Goal: Check status: Check status

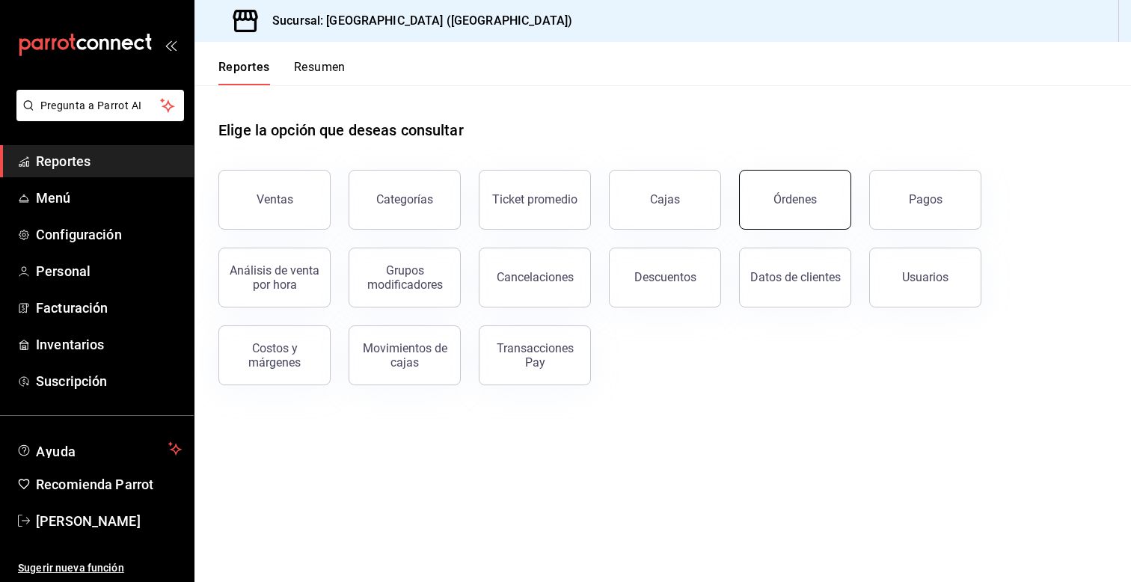
click at [796, 202] on div "Órdenes" at bounding box center [794, 199] width 43 height 14
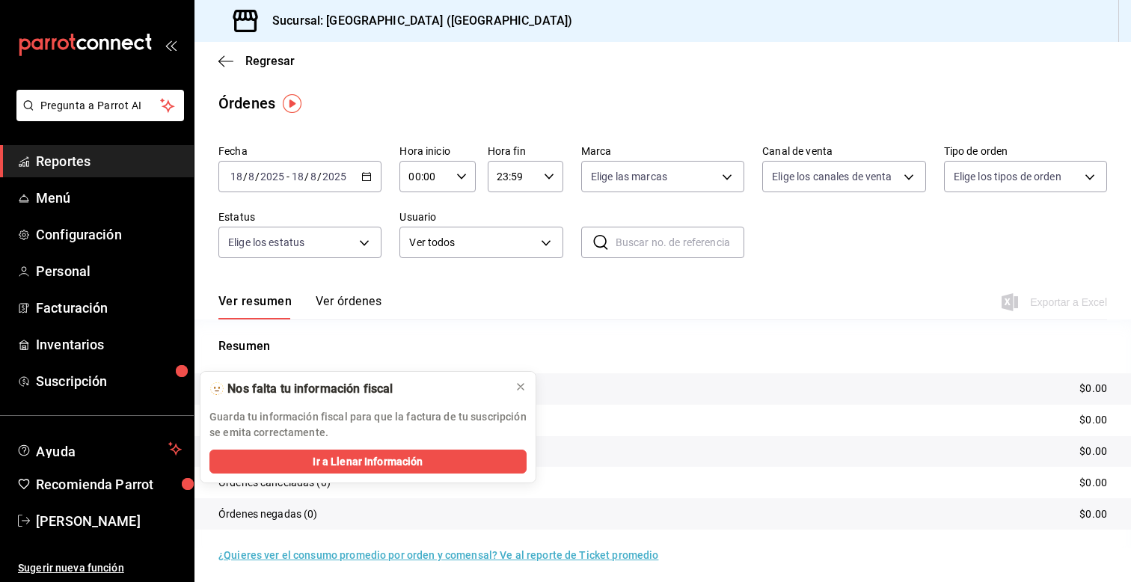
click at [151, 157] on span "Reportes" at bounding box center [109, 161] width 146 height 20
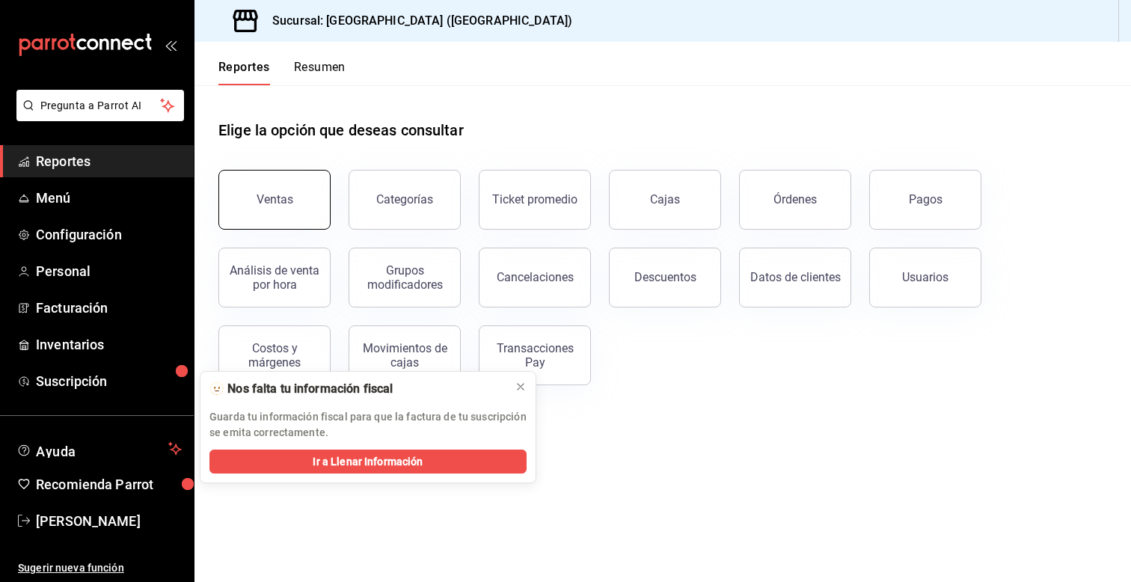
click at [308, 189] on button "Ventas" at bounding box center [274, 200] width 112 height 60
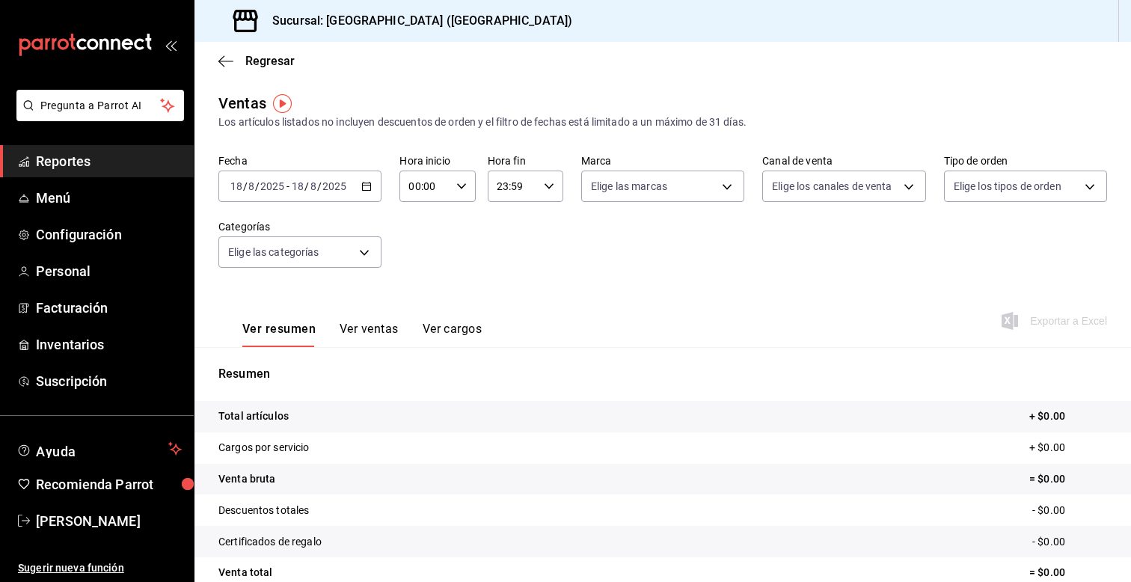
click at [377, 182] on div "[DATE] [DATE] - [DATE] [DATE]" at bounding box center [299, 185] width 163 height 31
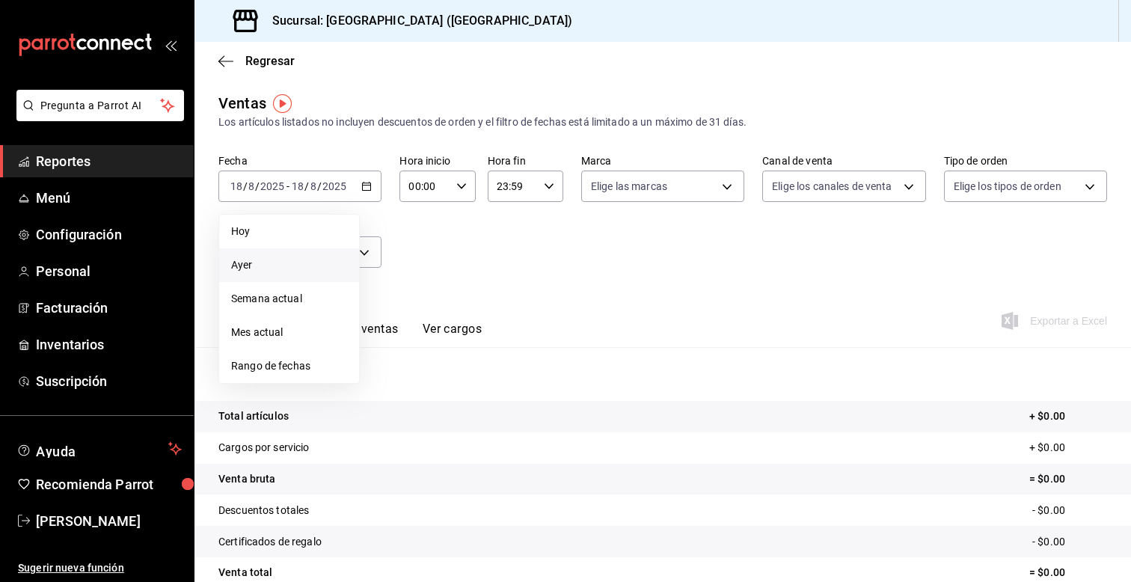
click at [282, 252] on li "Ayer" at bounding box center [289, 265] width 140 height 34
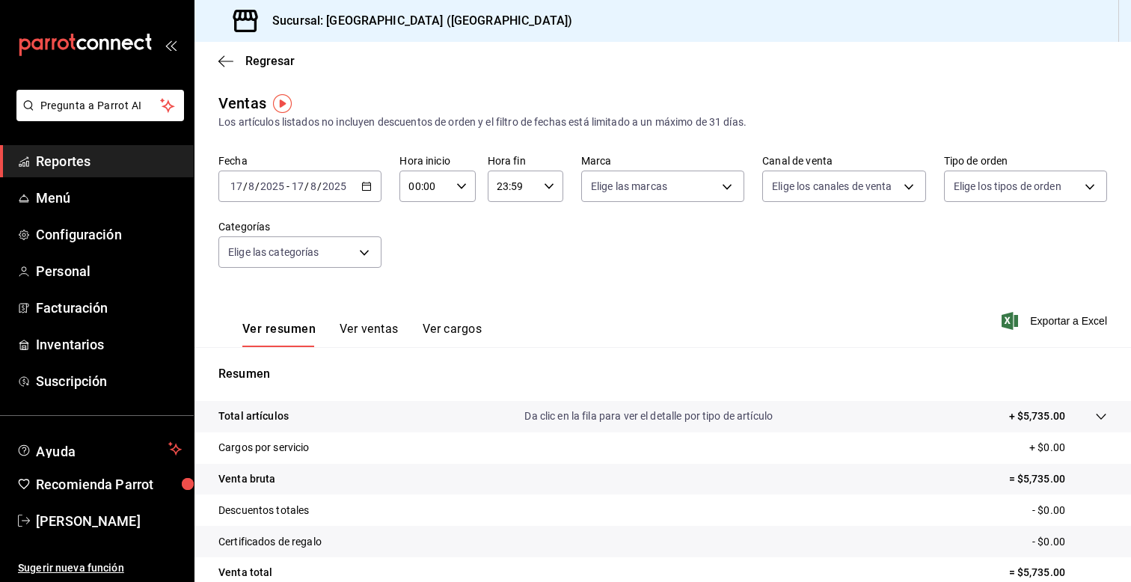
click at [372, 185] on div "[DATE] [DATE] - [DATE] [DATE]" at bounding box center [299, 185] width 163 height 31
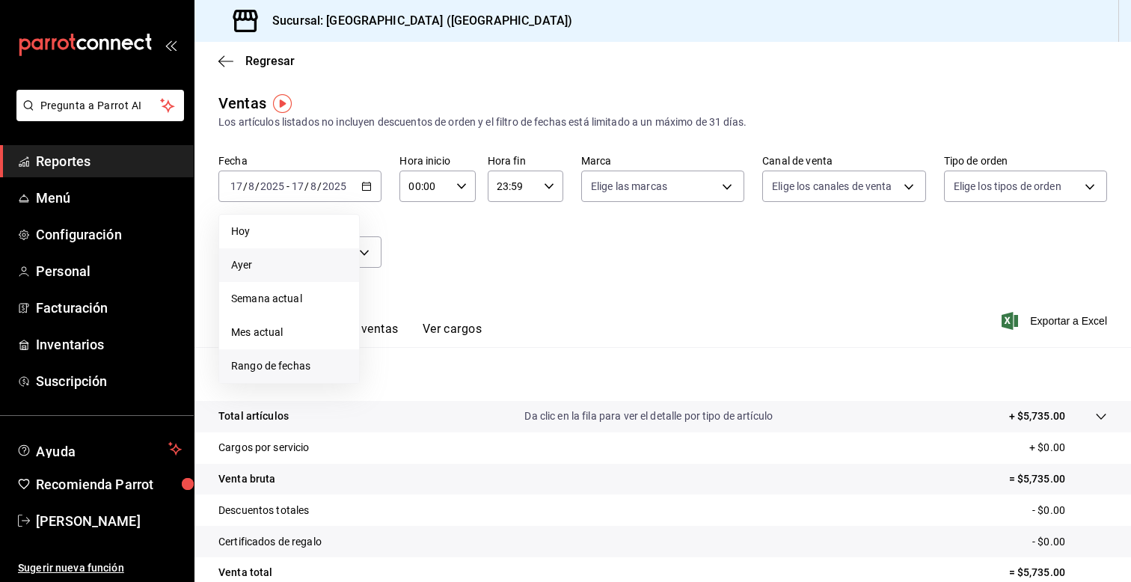
click at [292, 374] on li "Rango de fechas" at bounding box center [289, 366] width 140 height 34
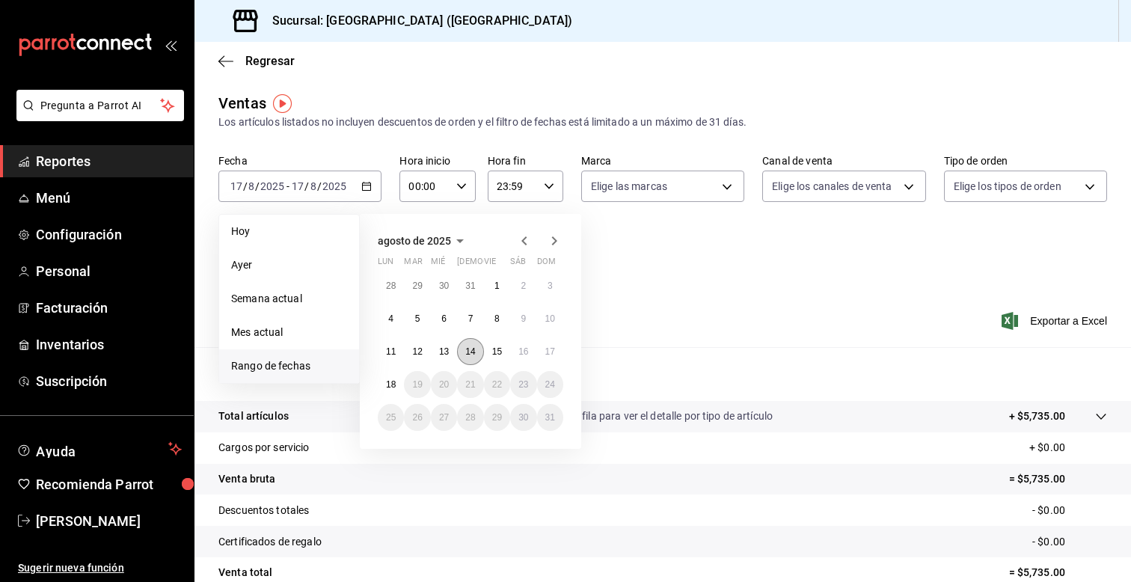
click at [465, 349] on abbr "14" at bounding box center [470, 351] width 10 height 10
click at [396, 378] on button "18" at bounding box center [391, 384] width 26 height 27
